Goal: Task Accomplishment & Management: Manage account settings

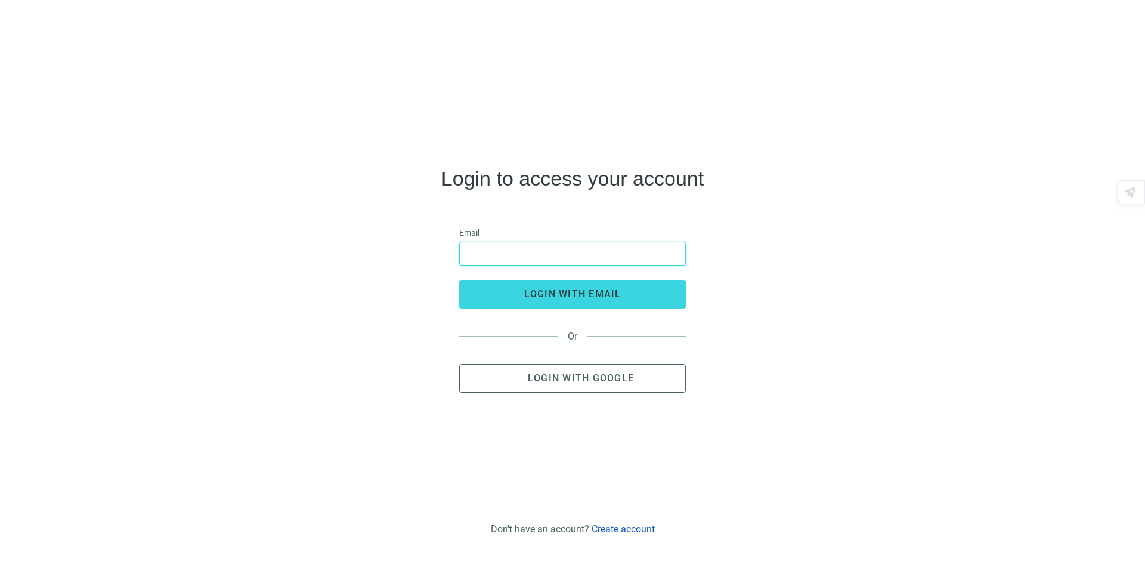
click at [507, 248] on input "email" at bounding box center [572, 253] width 211 height 23
click at [537, 384] on button "Login with Google" at bounding box center [572, 378] width 227 height 29
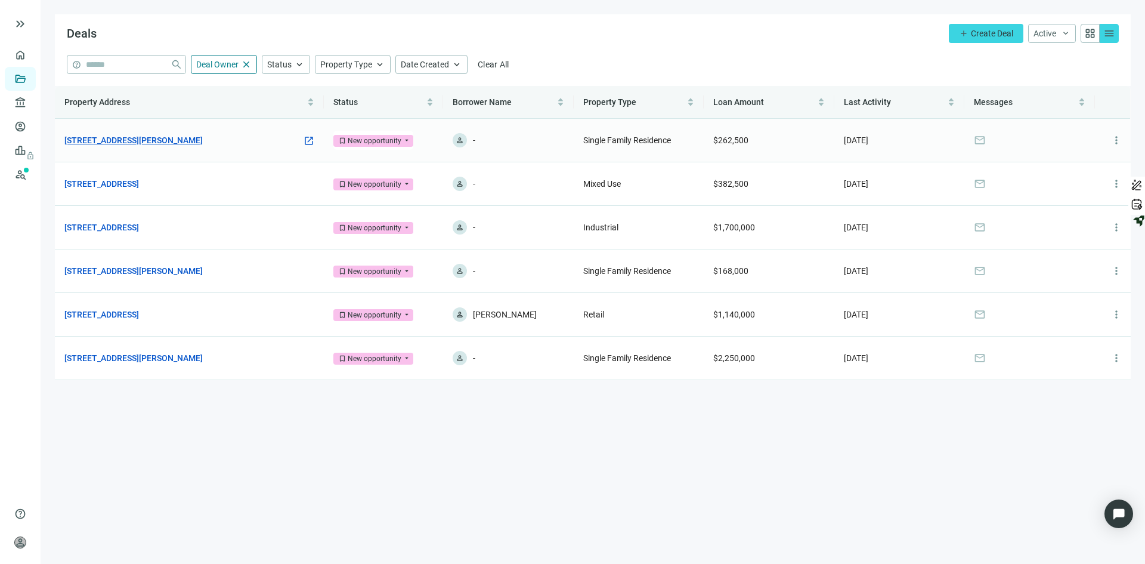
click at [109, 138] on link "[STREET_ADDRESS][PERSON_NAME]" at bounding box center [133, 140] width 138 height 13
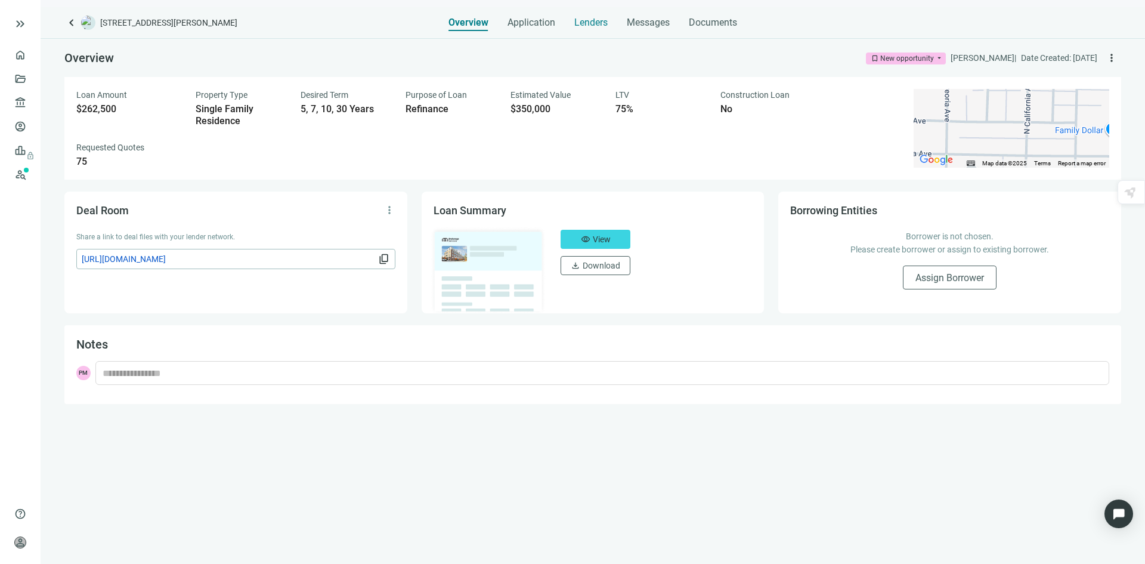
click at [588, 21] on span "Lenders" at bounding box center [591, 23] width 33 height 12
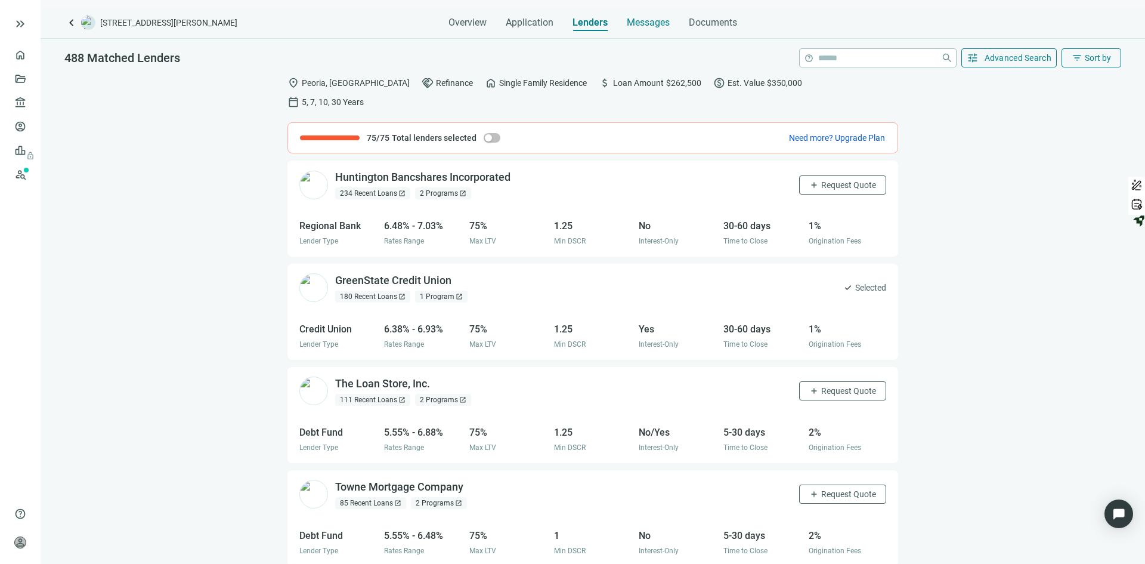
click at [647, 20] on span "Messages" at bounding box center [648, 22] width 43 height 11
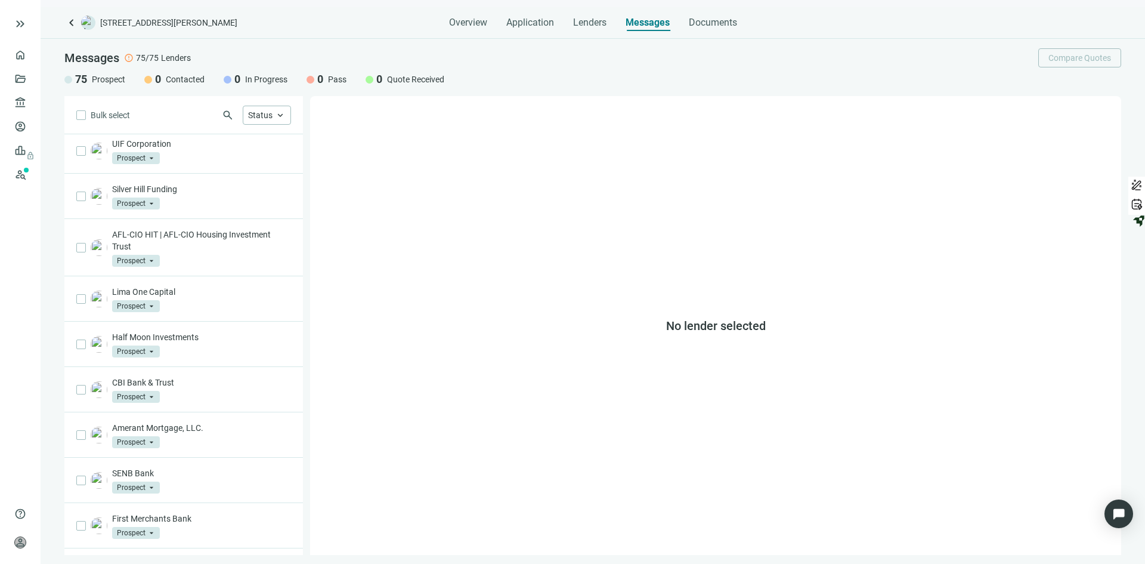
scroll to position [229, 0]
click at [1116, 507] on img "Open Intercom Messenger" at bounding box center [1119, 514] width 16 height 16
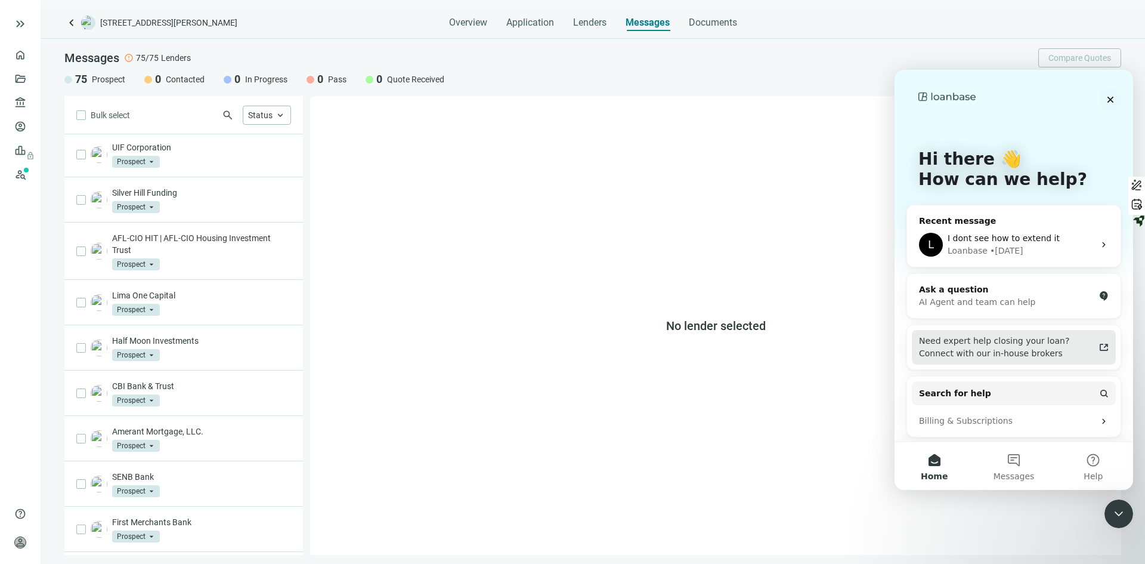
scroll to position [7, 0]
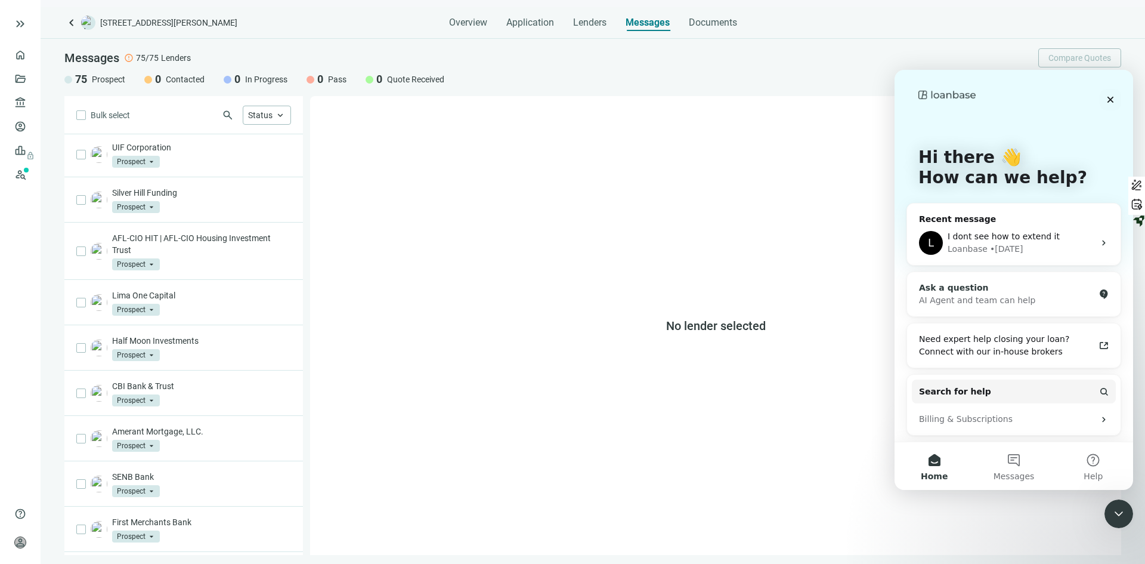
click at [978, 287] on div "Ask a question" at bounding box center [1006, 288] width 175 height 13
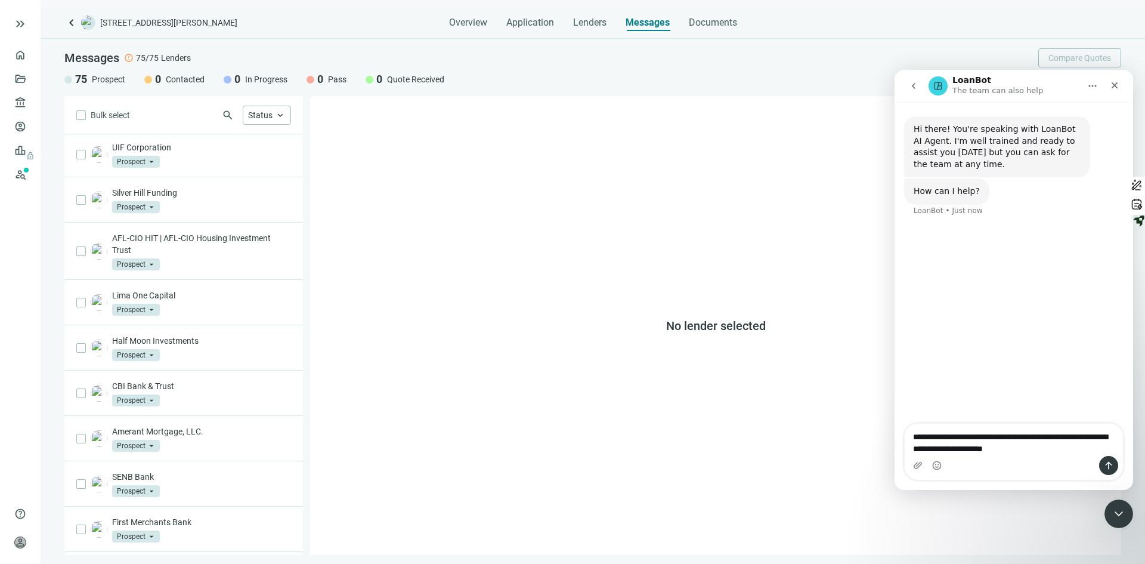
click at [920, 436] on textarea "**********" at bounding box center [1014, 440] width 218 height 32
type textarea "**********"
click at [1111, 463] on icon "Send a message…" at bounding box center [1109, 466] width 10 height 10
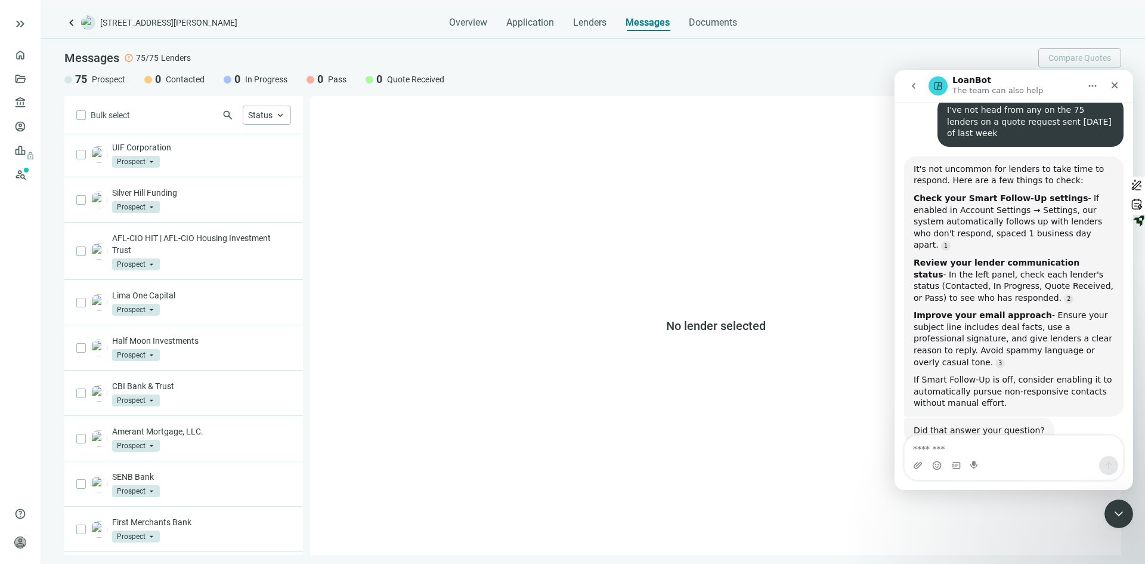
scroll to position [126, 0]
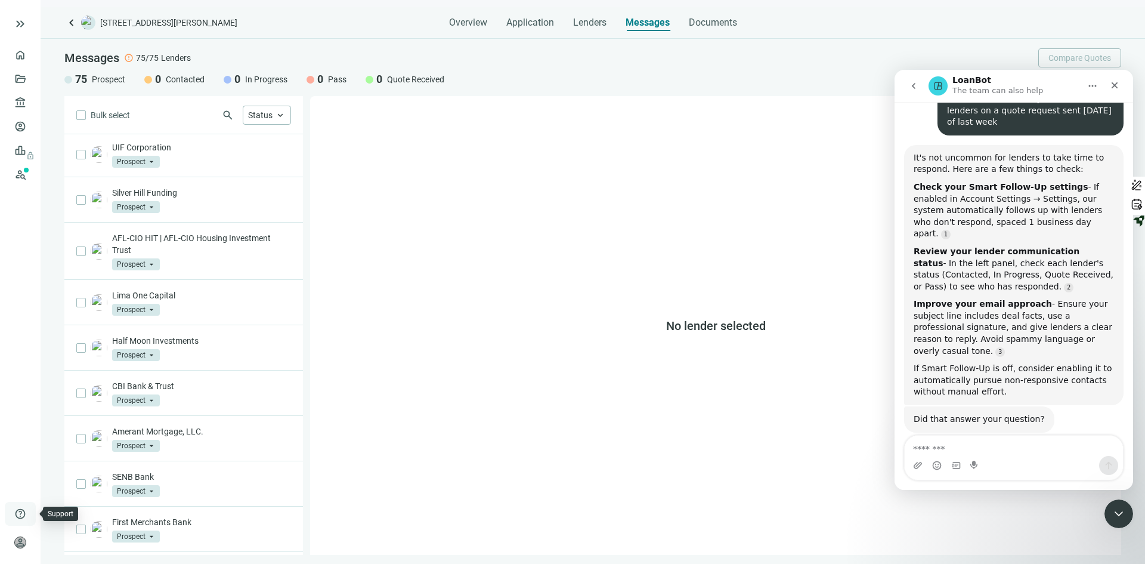
click at [17, 511] on span "help" at bounding box center [20, 514] width 12 height 12
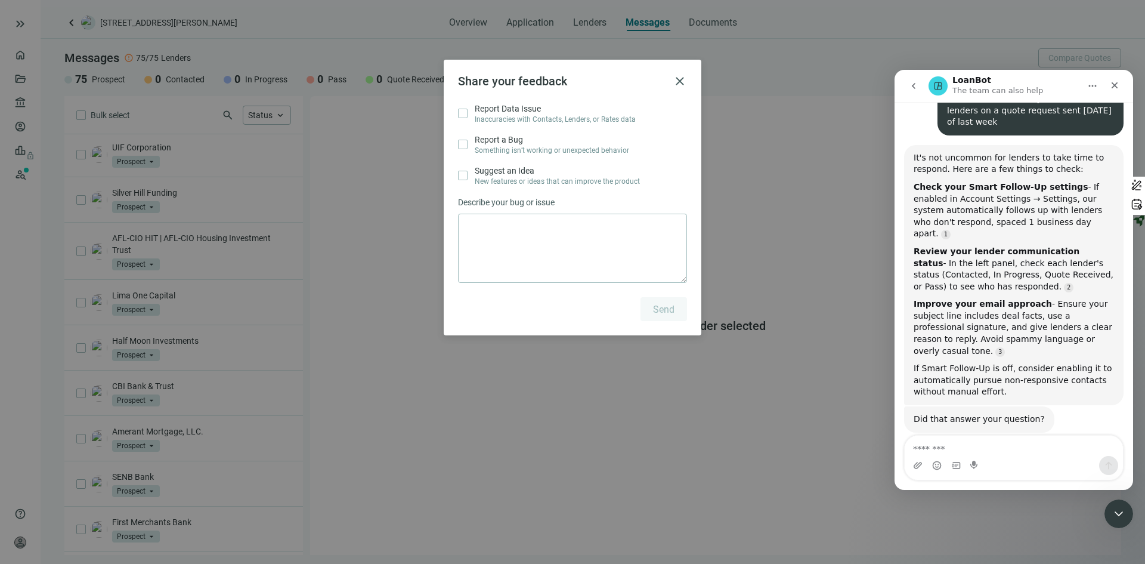
click at [23, 539] on div "Share your feedback close Report Data Issue Inaccuracies with Contacts, Lenders…" at bounding box center [572, 282] width 1145 height 564
click at [680, 76] on span "close" at bounding box center [680, 81] width 14 height 14
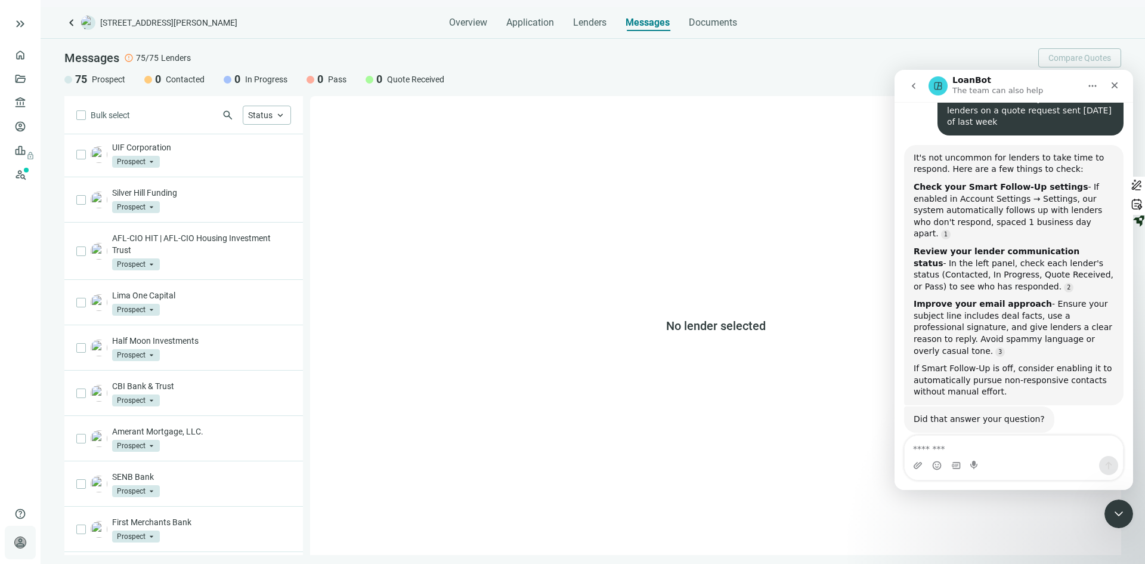
click at [18, 543] on span "person" at bounding box center [20, 542] width 12 height 12
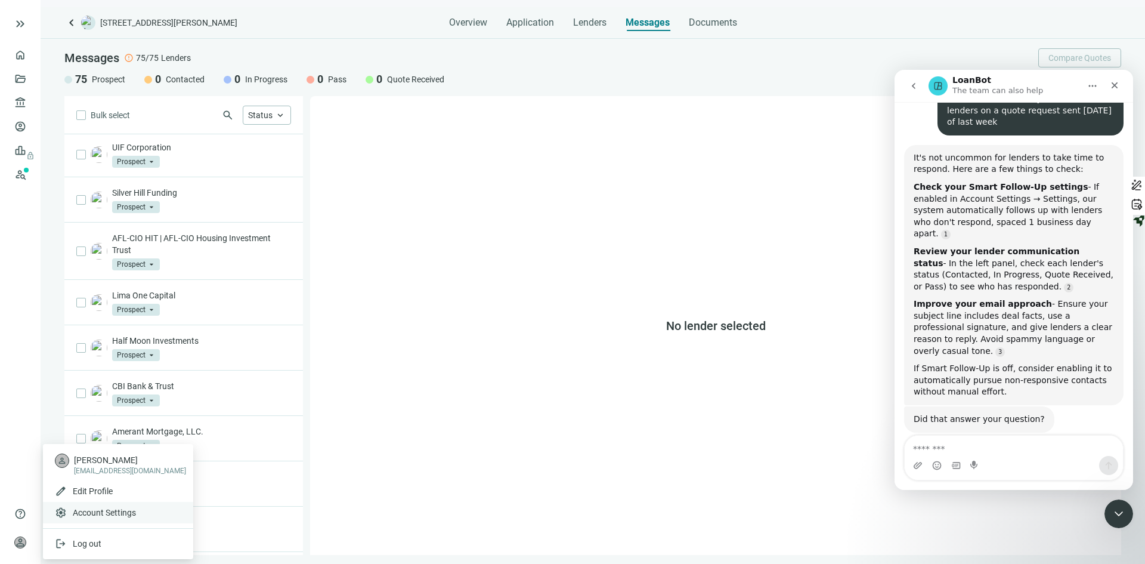
click at [113, 507] on span "Account Settings" at bounding box center [104, 513] width 63 height 12
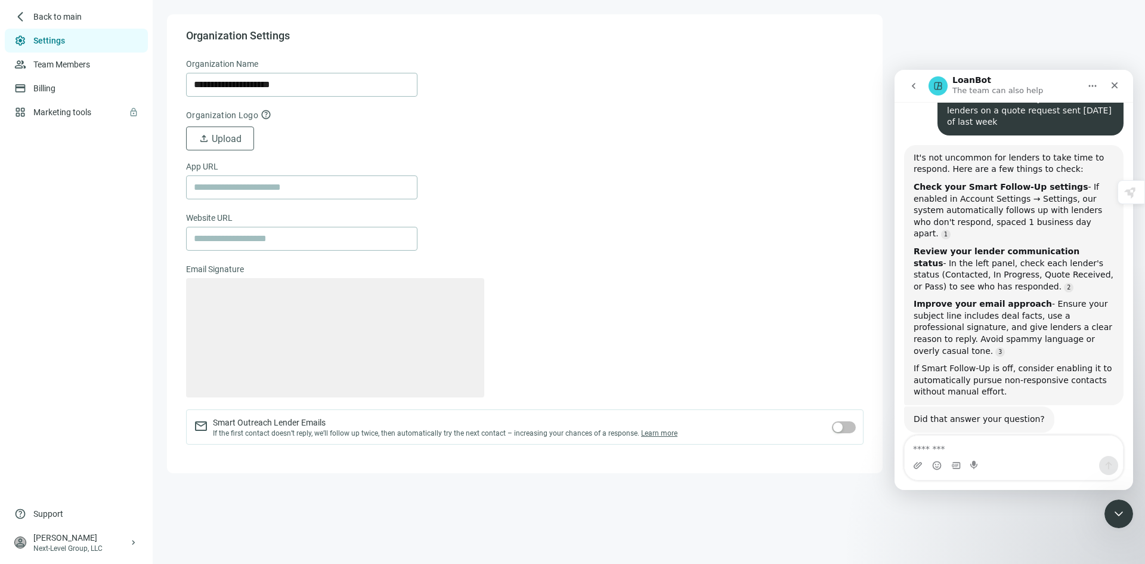
type textarea "**********"
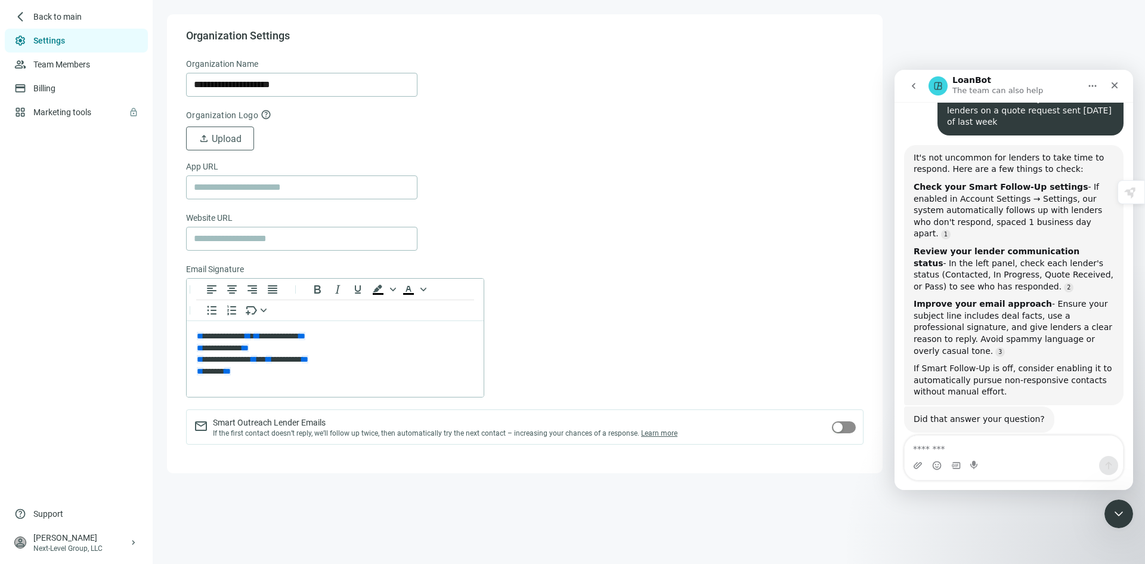
click at [841, 427] on div "button" at bounding box center [838, 427] width 10 height 10
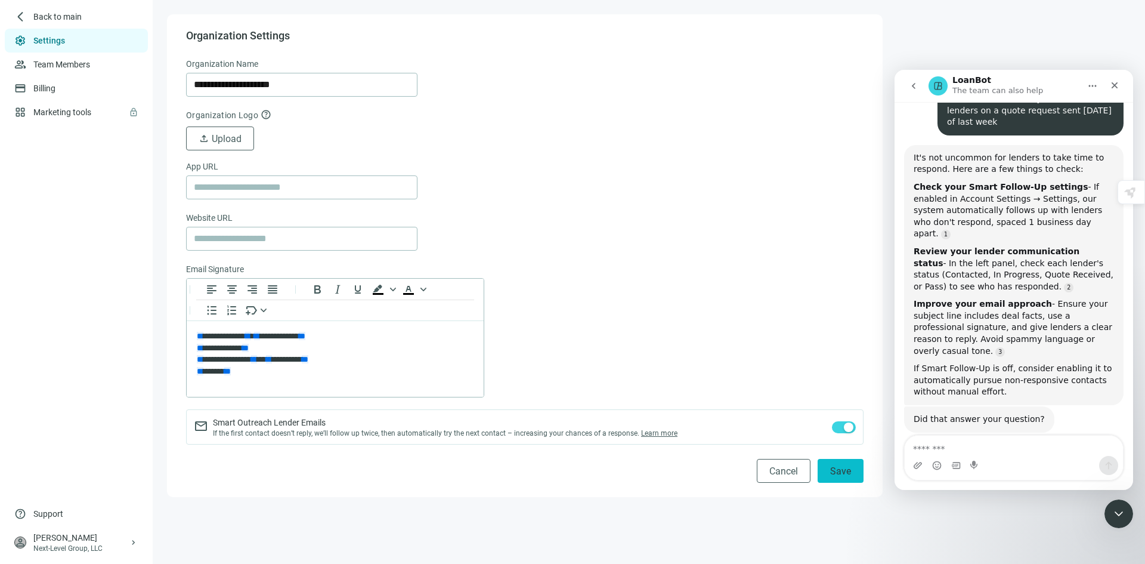
click at [842, 468] on span "Save" at bounding box center [840, 470] width 21 height 11
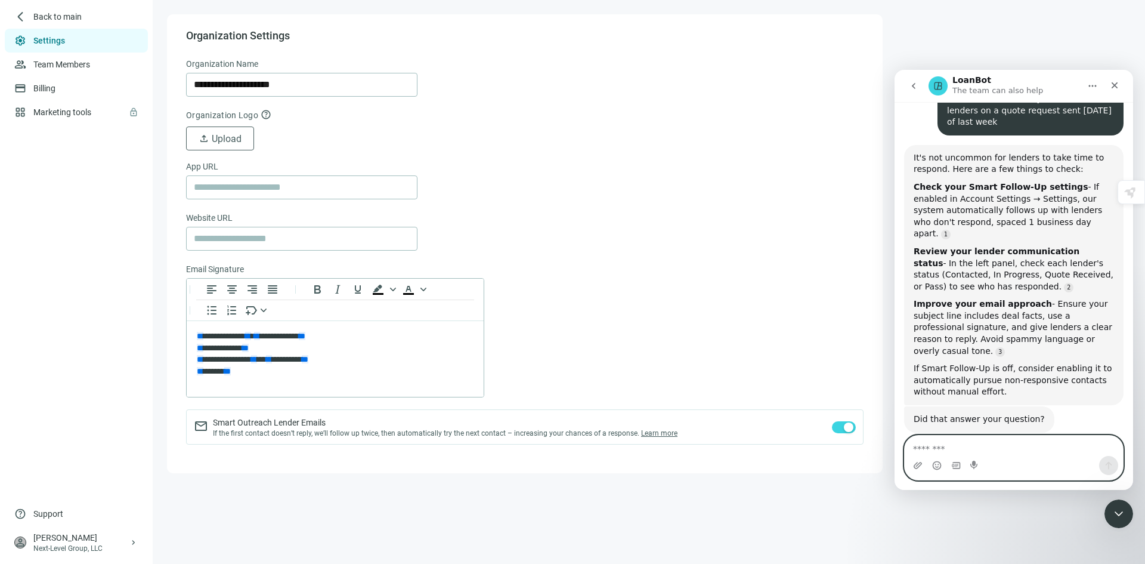
click at [963, 444] on textarea "Message…" at bounding box center [1014, 446] width 218 height 20
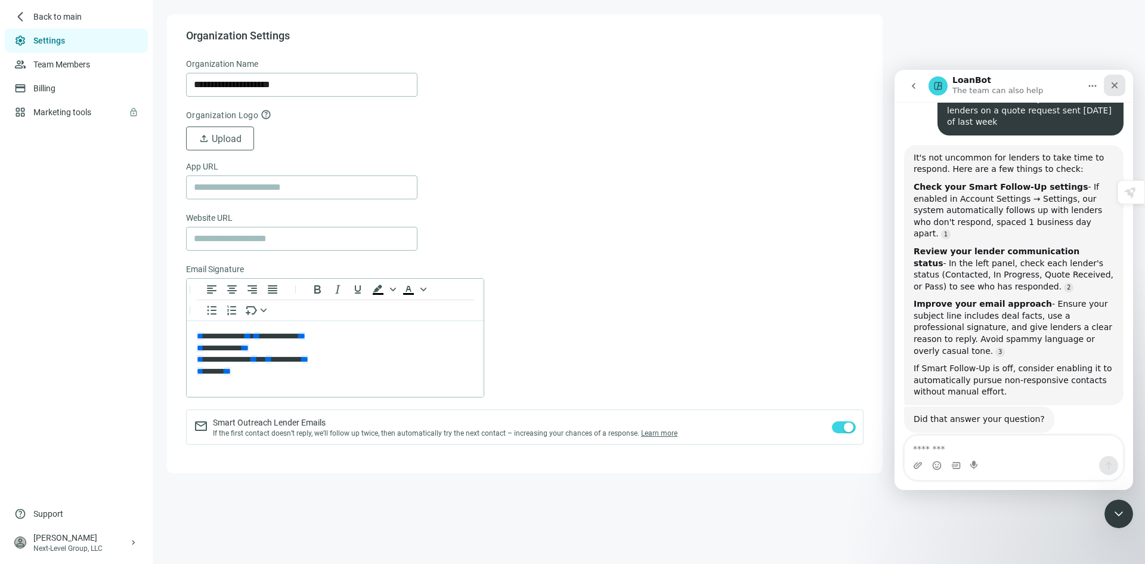
click at [1120, 85] on div "Close" at bounding box center [1114, 85] width 21 height 21
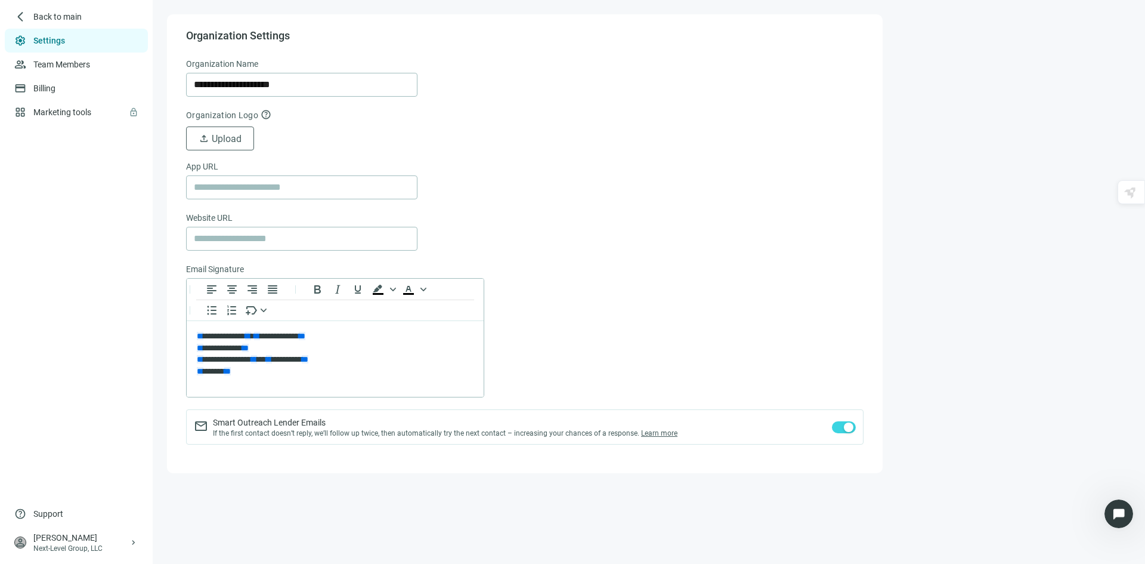
scroll to position [126, 0]
click at [58, 110] on link "Marketing tools lock" at bounding box center [63, 112] width 60 height 10
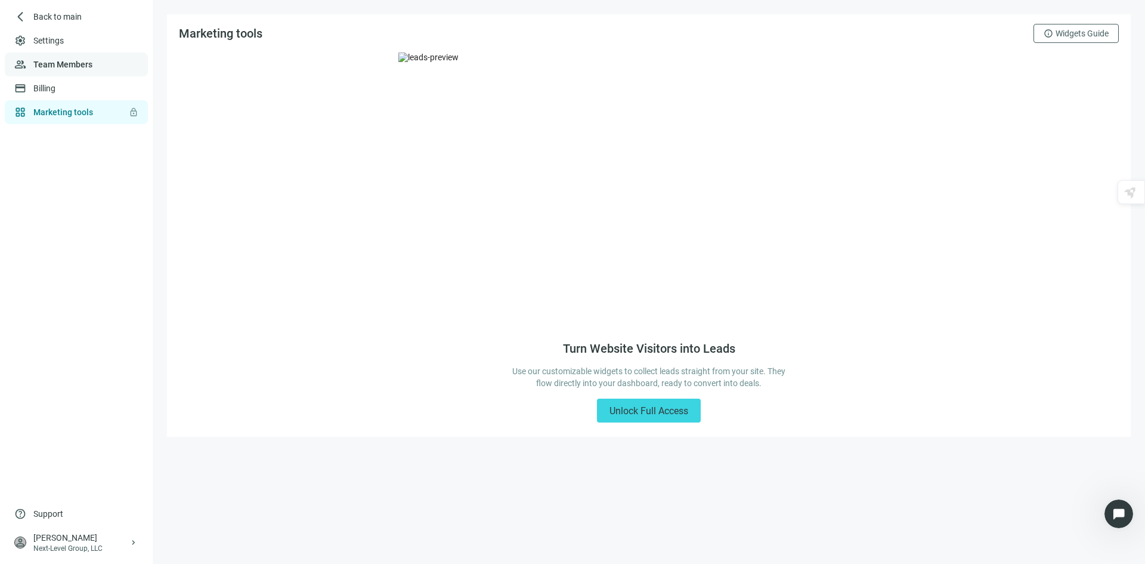
click at [52, 64] on link "Team Members" at bounding box center [62, 65] width 59 height 10
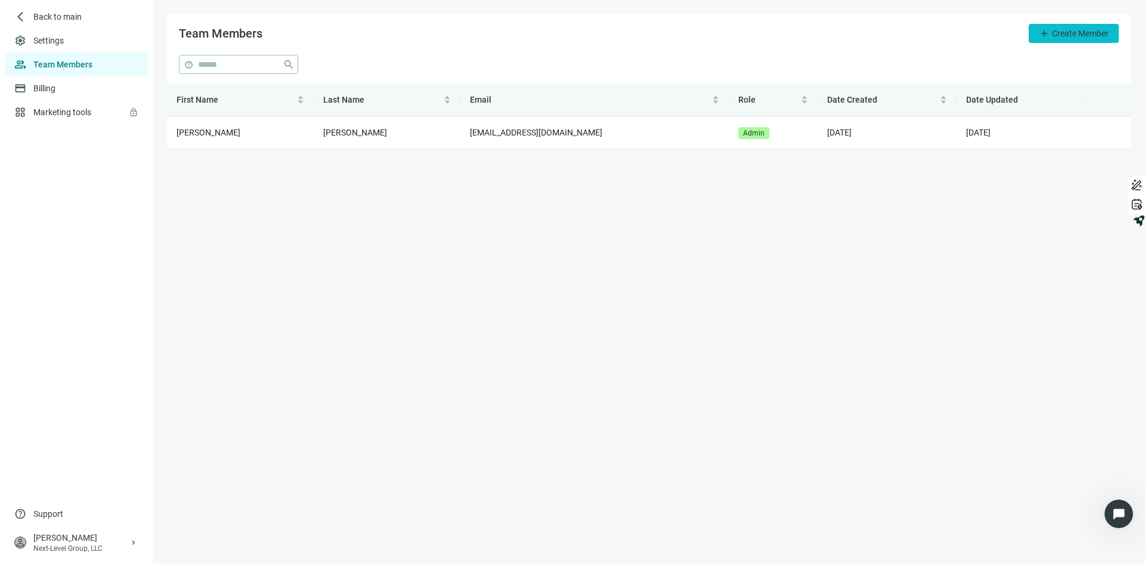
click at [1058, 35] on span "Create Member" at bounding box center [1080, 34] width 57 height 10
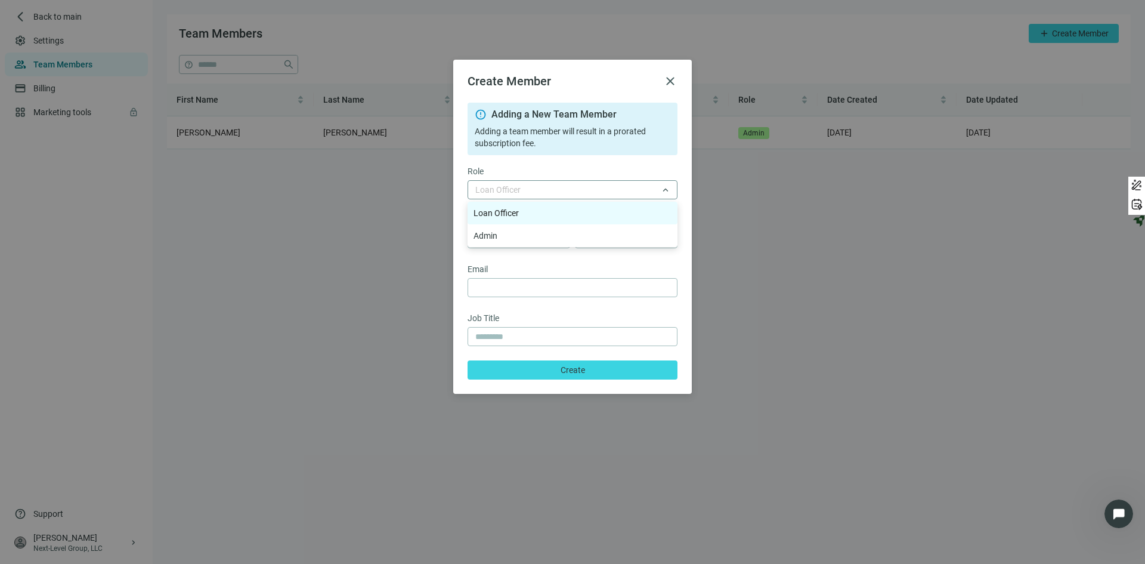
click at [668, 187] on span "Loan Officer" at bounding box center [572, 190] width 194 height 18
click at [518, 238] on input "text" at bounding box center [518, 239] width 87 height 18
type input "****"
type input "********"
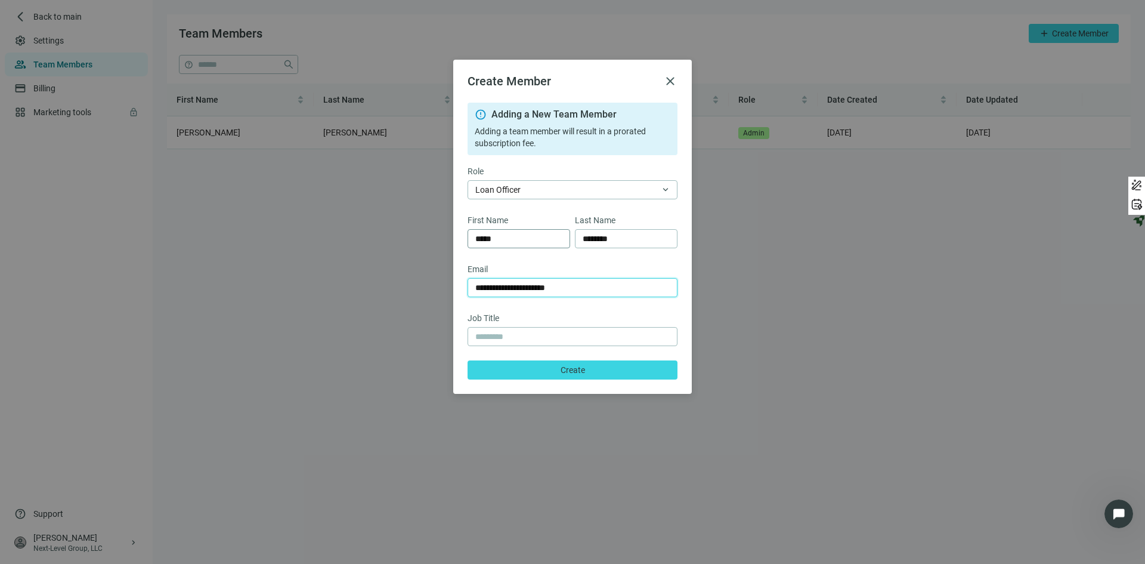
type input "**********"
type input "*"
type input "**********"
click at [670, 82] on span "close" at bounding box center [670, 81] width 14 height 14
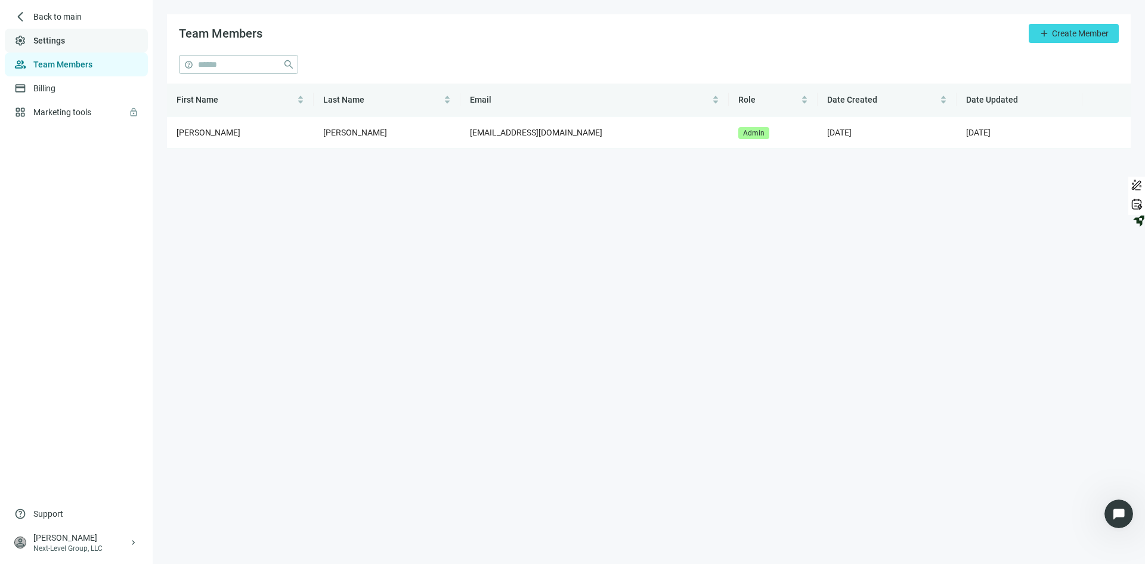
click at [60, 37] on link "Settings" at bounding box center [49, 41] width 32 height 10
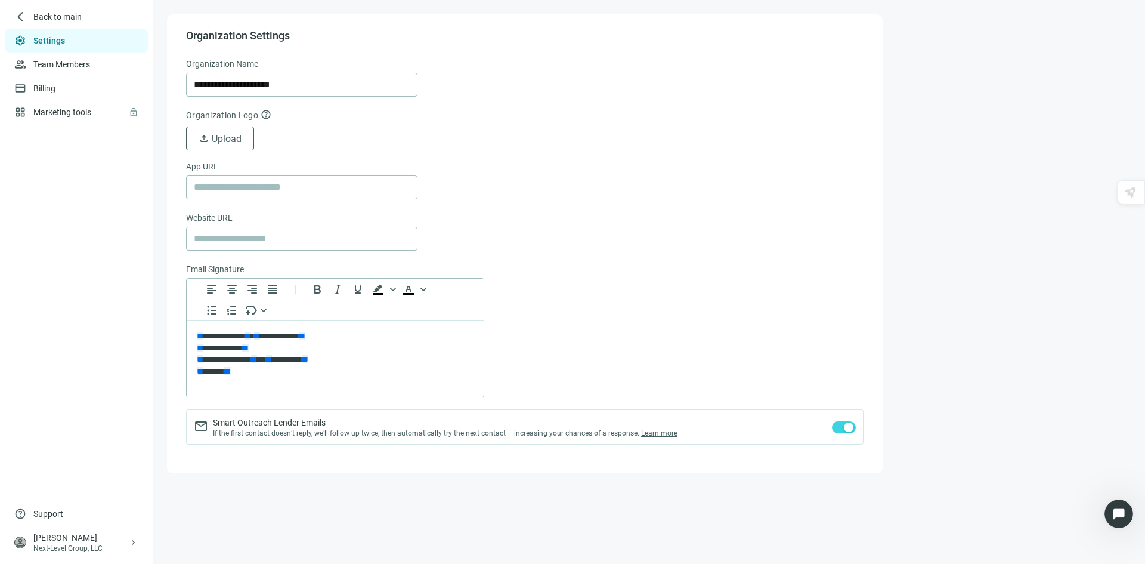
click at [24, 16] on span "arrow_back_ios_new" at bounding box center [20, 17] width 12 height 12
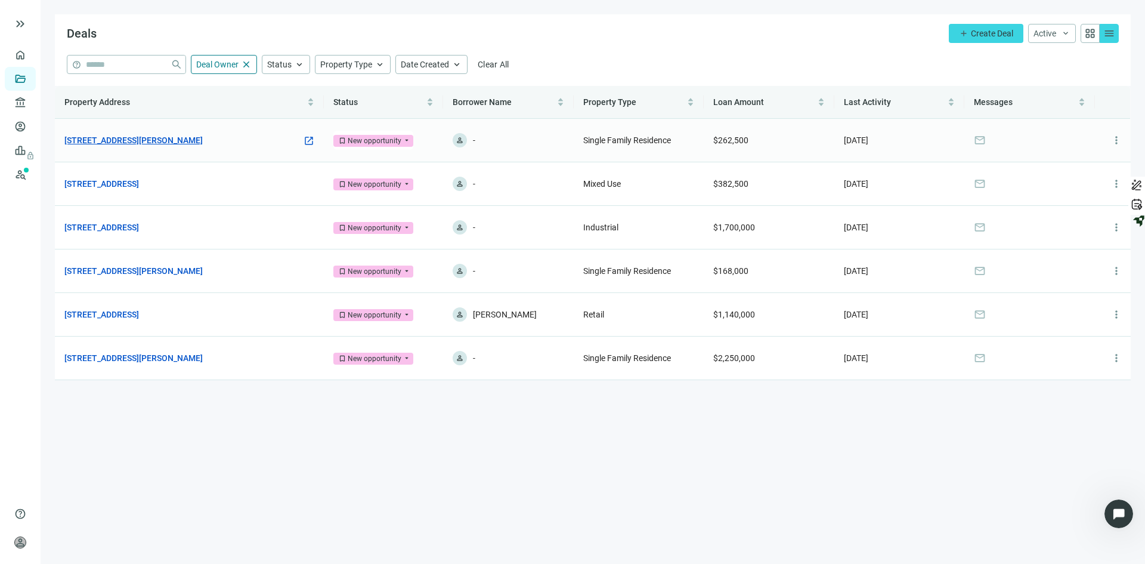
click at [135, 140] on link "[STREET_ADDRESS][PERSON_NAME]" at bounding box center [133, 140] width 138 height 13
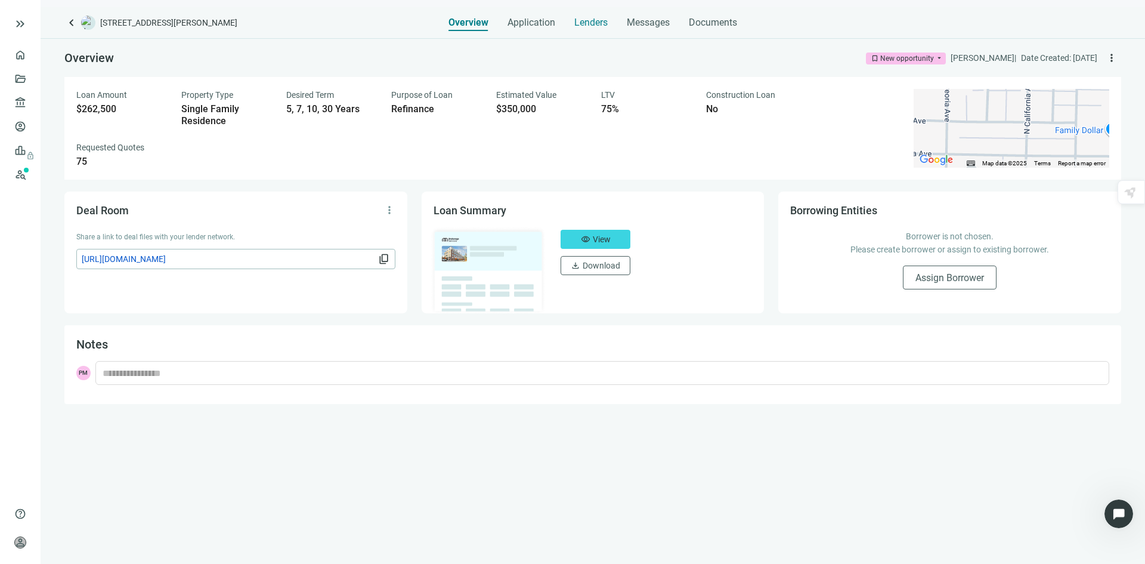
click at [588, 22] on span "Lenders" at bounding box center [591, 23] width 33 height 12
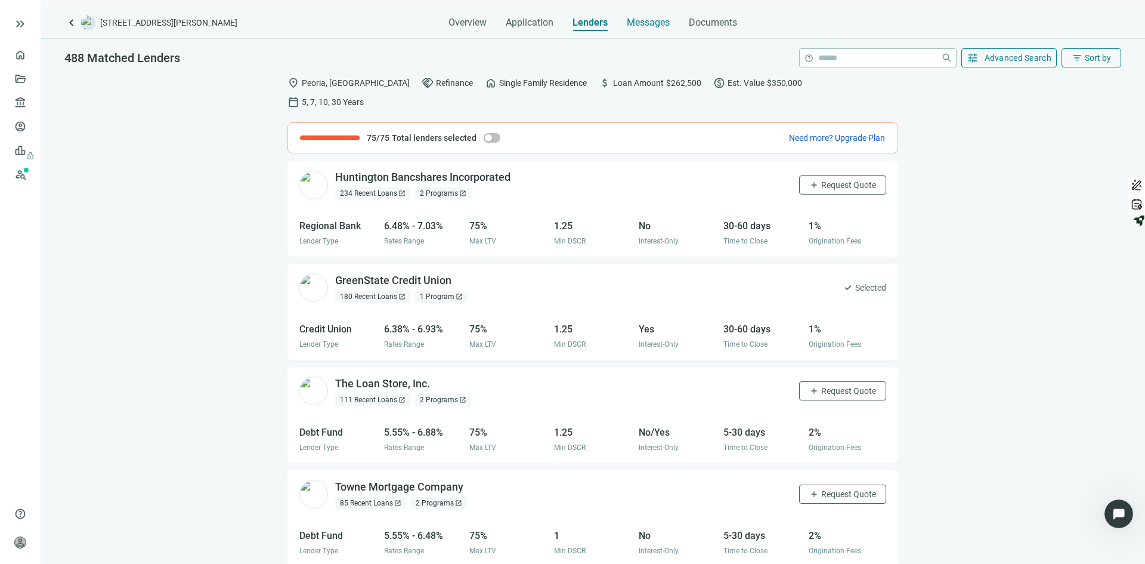
click at [649, 23] on span "Messages" at bounding box center [648, 22] width 43 height 11
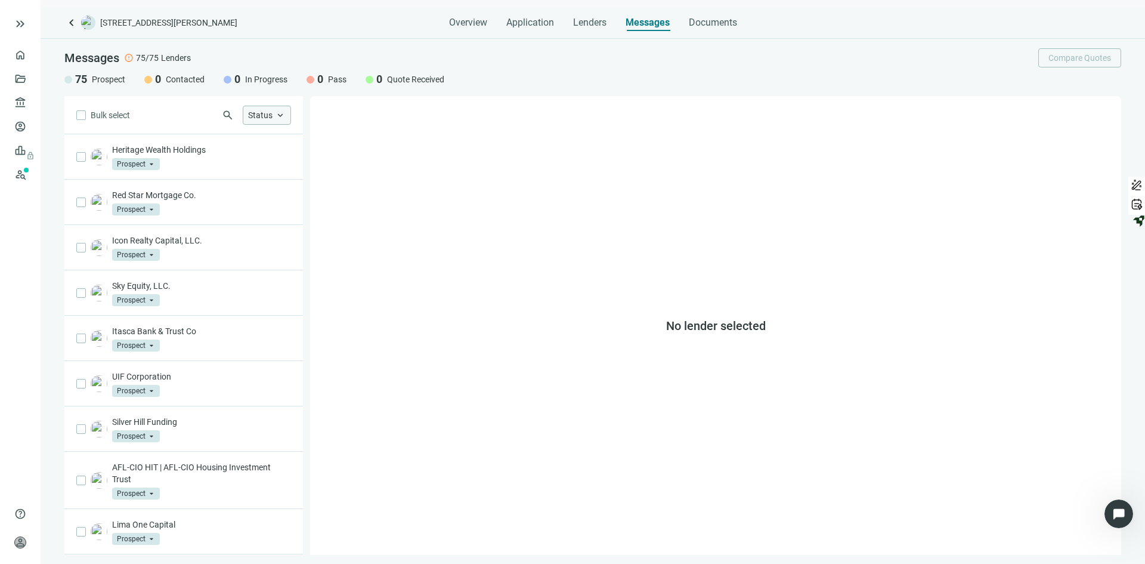
click at [283, 112] on span "keyboard_arrow_up" at bounding box center [280, 115] width 11 height 11
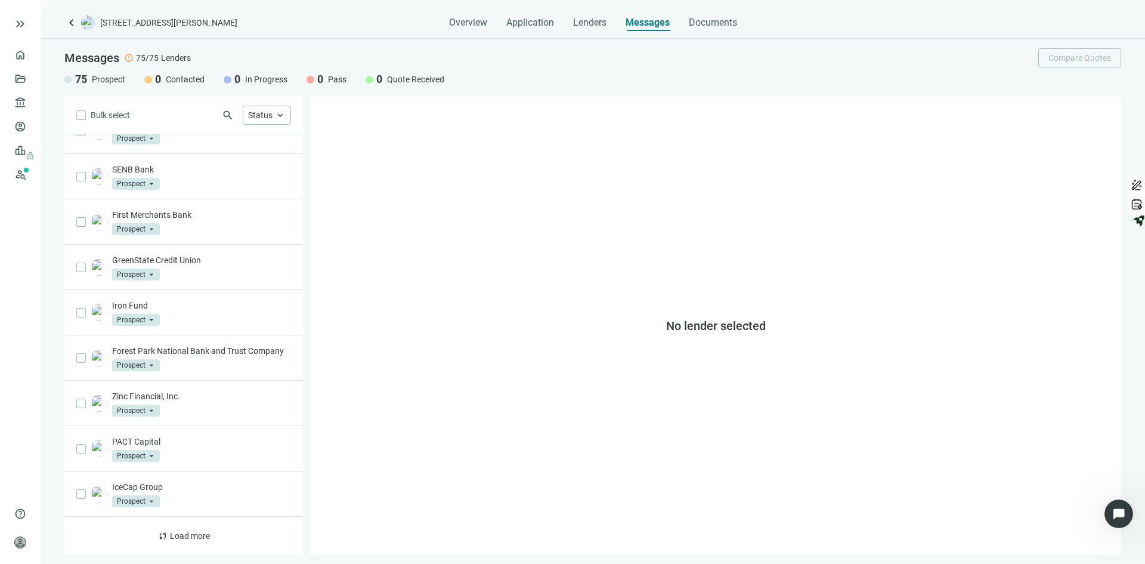
scroll to position [126, 0]
